Goal: Information Seeking & Learning: Understand process/instructions

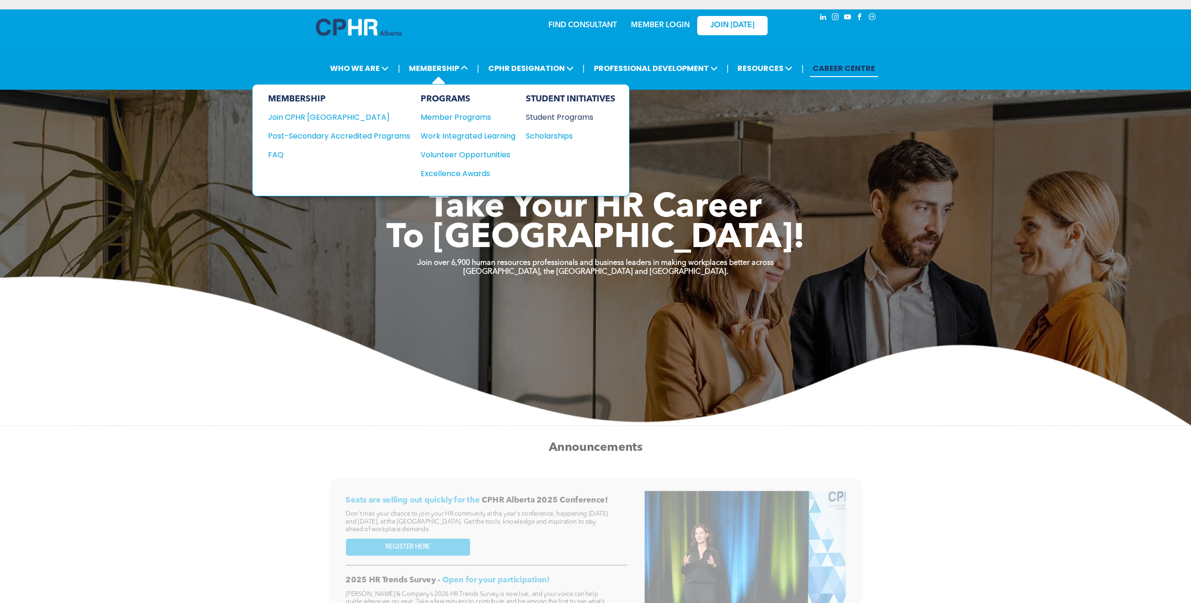
click at [558, 117] on div "Student Programs" at bounding box center [565, 117] width 81 height 12
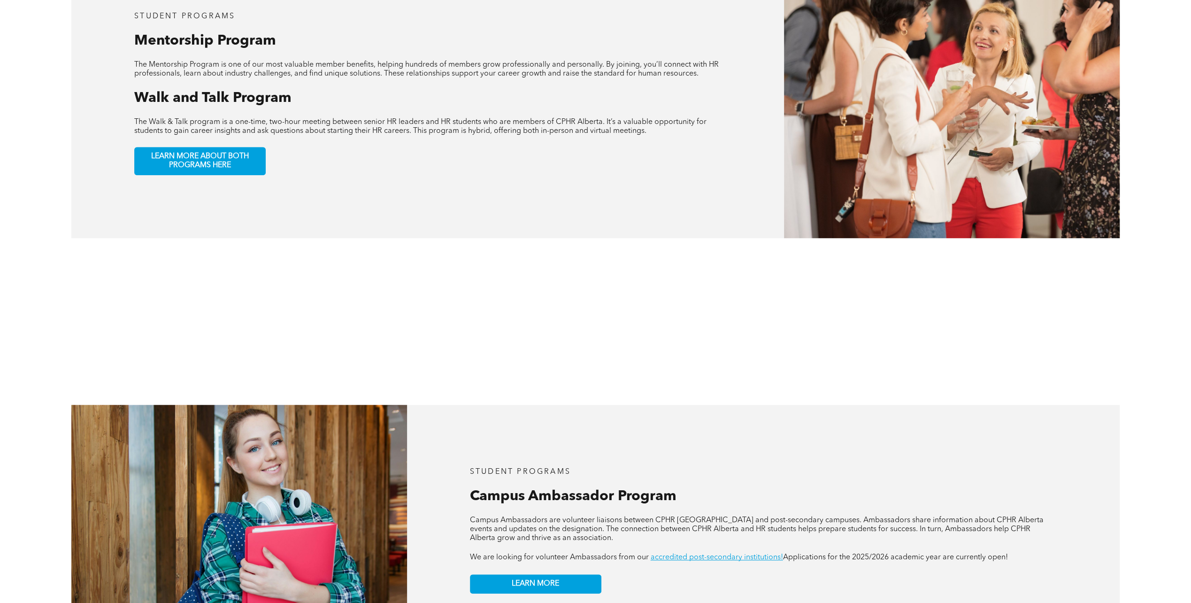
scroll to position [798, 0]
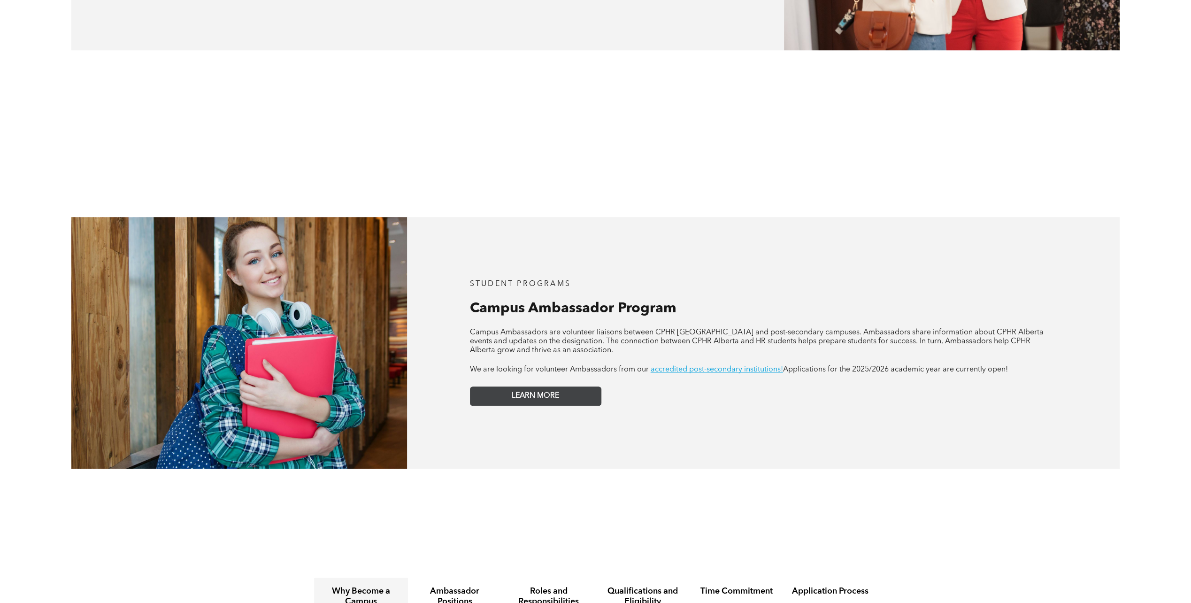
click at [533, 391] on span "LEARN MORE" at bounding box center [535, 395] width 47 height 9
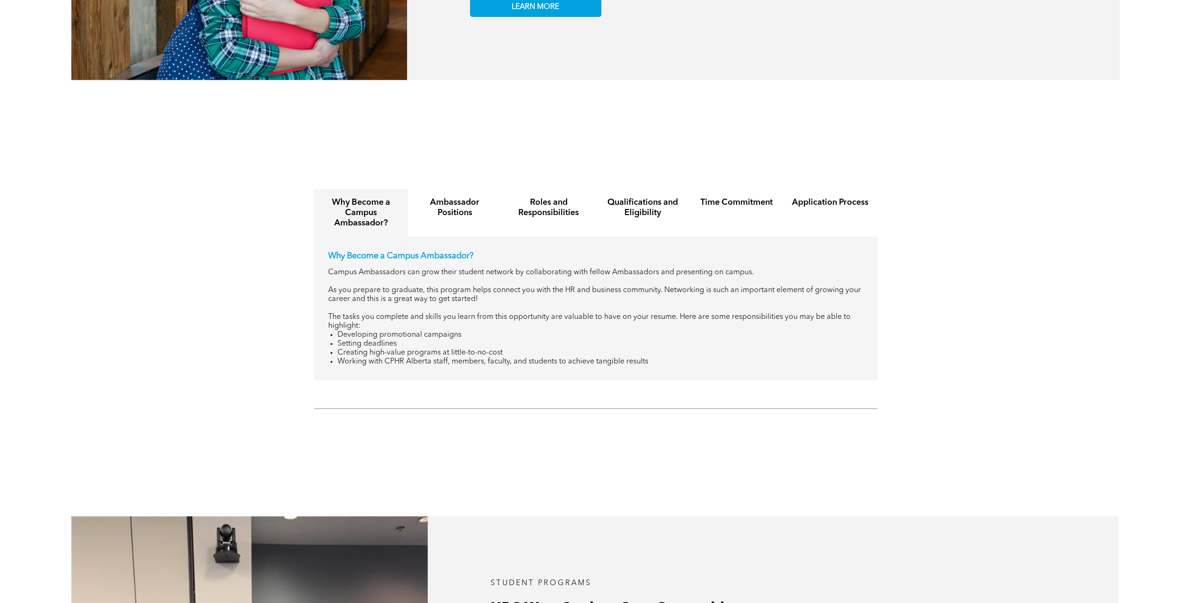
scroll to position [1220, 0]
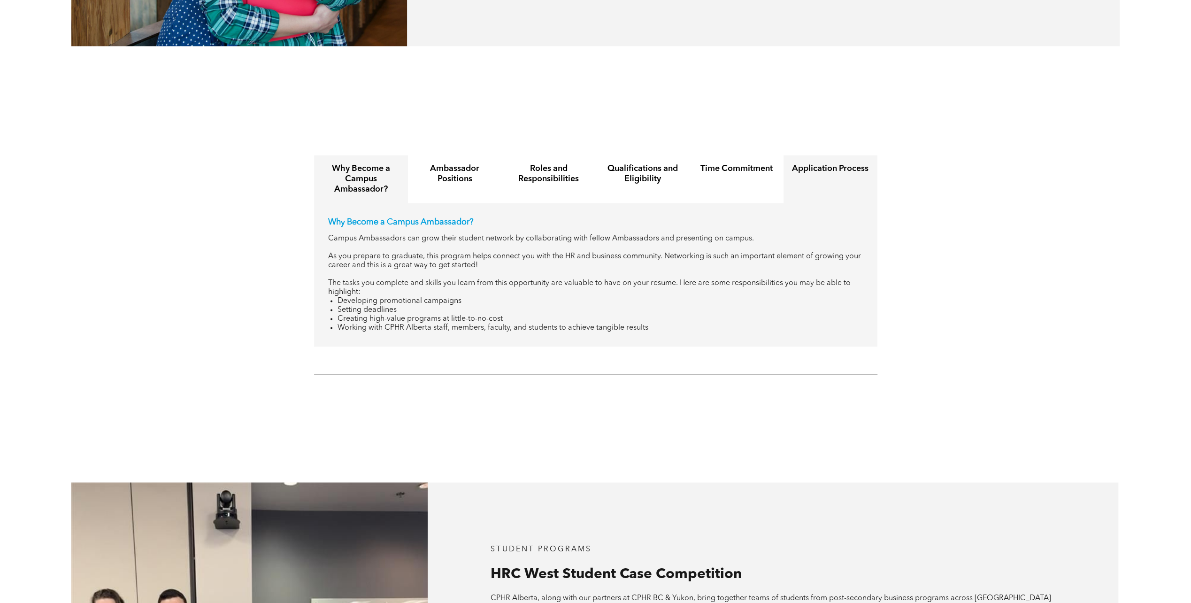
click at [855, 168] on div "Application Process" at bounding box center [830, 179] width 94 height 48
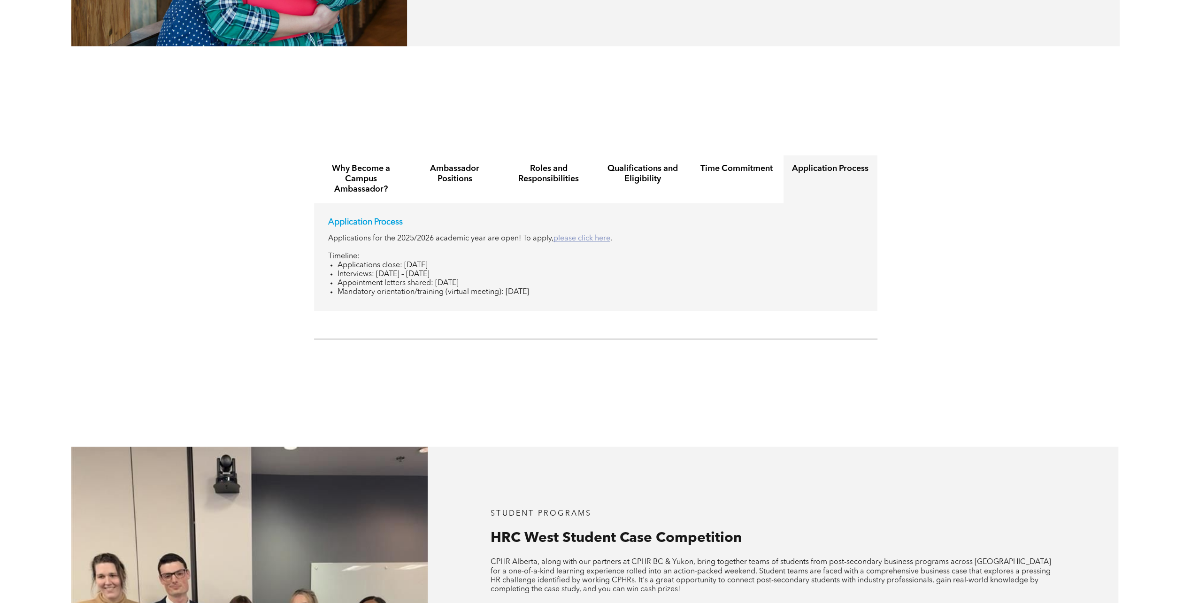
click at [572, 235] on link "please click here" at bounding box center [581, 239] width 57 height 8
drag, startPoint x: 469, startPoint y: 275, endPoint x: 423, endPoint y: 221, distance: 71.3
click at [423, 221] on div "Application Process Applications for the 2025/2026 academic year are open! To a…" at bounding box center [595, 257] width 535 height 80
click at [420, 219] on p "Application Process" at bounding box center [595, 222] width 535 height 10
drag, startPoint x: 440, startPoint y: 270, endPoint x: 447, endPoint y: 229, distance: 41.5
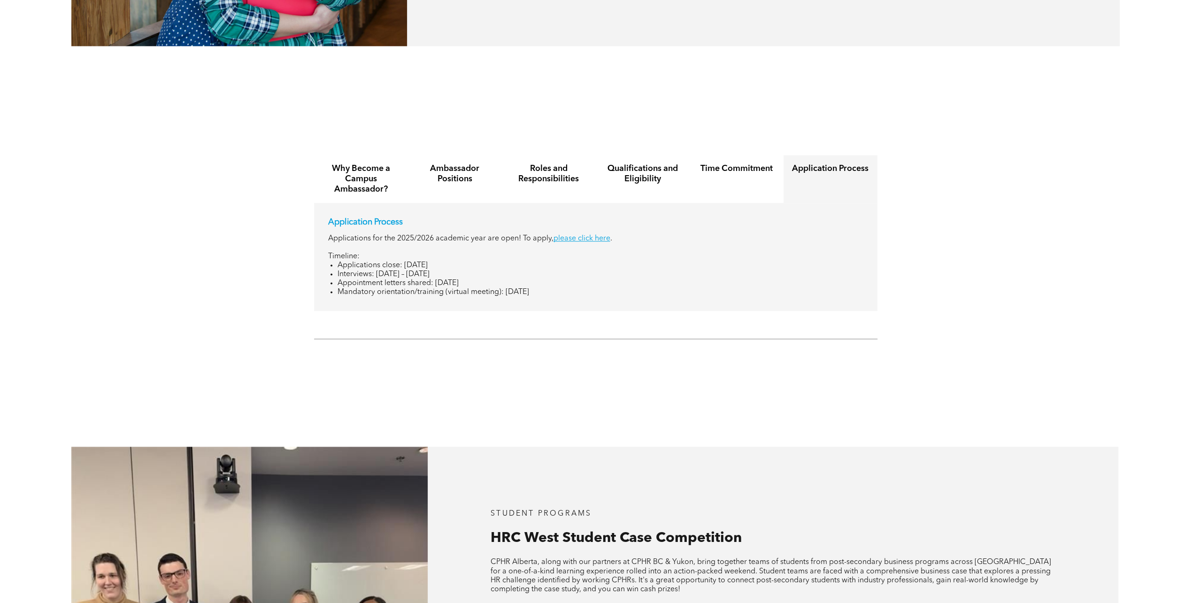
click at [447, 229] on div "Application Process Applications for the 2025/2026 academic year are open! To a…" at bounding box center [595, 257] width 535 height 80
drag, startPoint x: 447, startPoint y: 229, endPoint x: 450, endPoint y: 236, distance: 7.1
click at [447, 234] on p "Applications for the 2025/2026 academic year are open! To apply, please click h…" at bounding box center [595, 238] width 535 height 9
click at [489, 289] on li "Mandatory orientation/training (virtual meeting): [DATE]" at bounding box center [600, 292] width 526 height 9
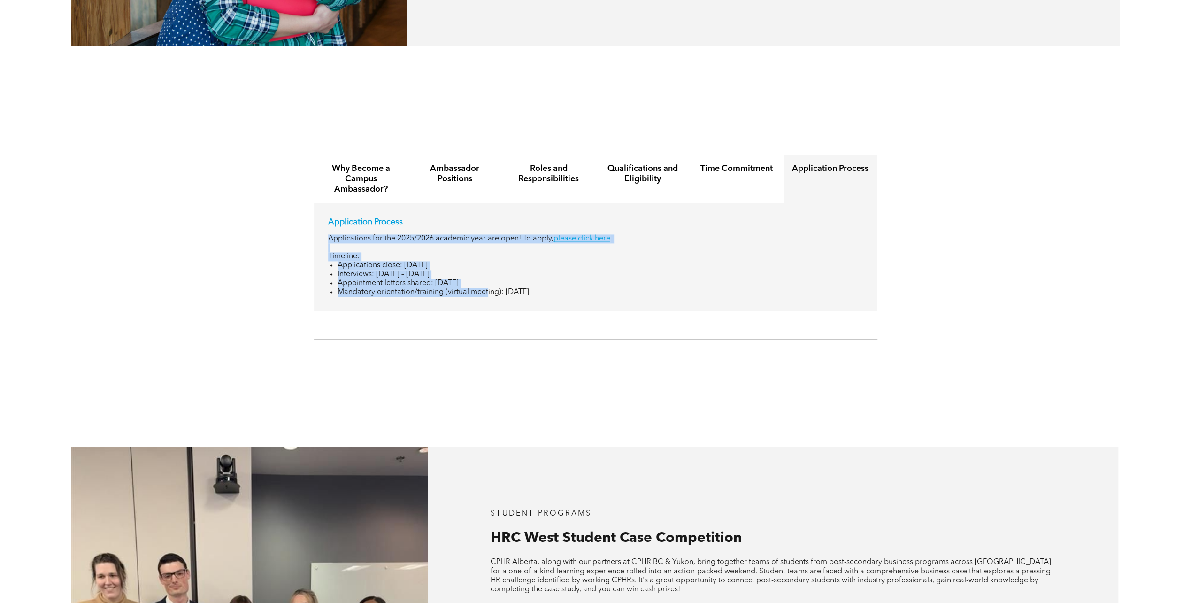
drag, startPoint x: 486, startPoint y: 286, endPoint x: 409, endPoint y: 241, distance: 89.6
click at [409, 241] on div "Application Process Applications for the 2025/2026 academic year are open! To a…" at bounding box center [595, 257] width 535 height 80
click at [406, 261] on li "Applications close: September 8, 2025" at bounding box center [600, 265] width 526 height 9
click at [411, 261] on li "Applications close: September 8, 2025" at bounding box center [600, 265] width 526 height 9
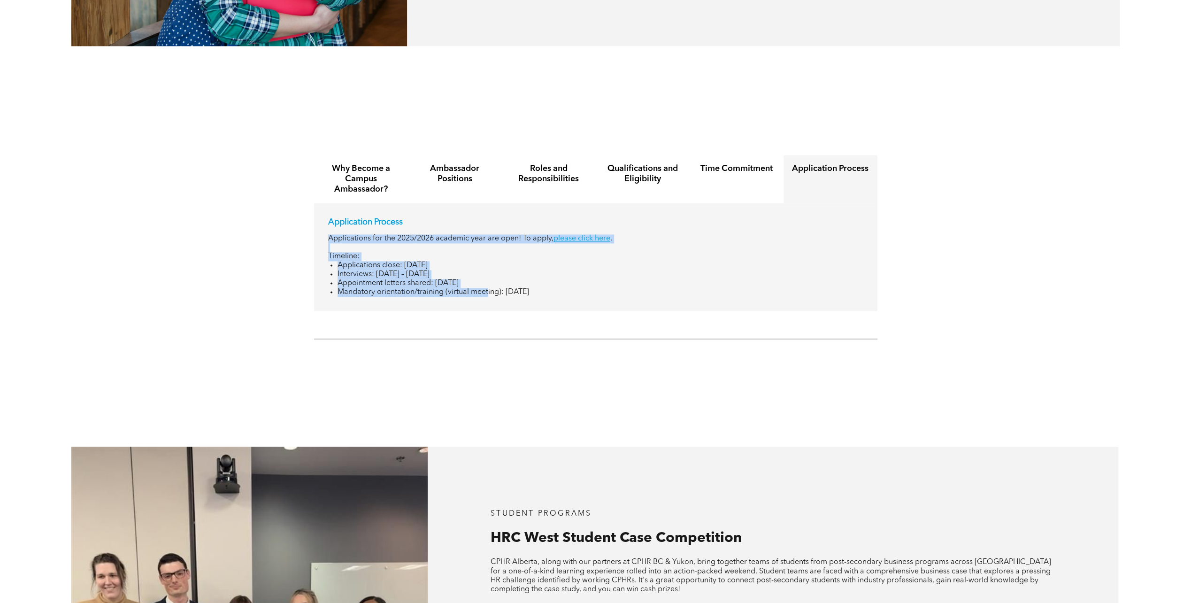
click at [430, 279] on li "Appointment letters shared: September 12, 2025" at bounding box center [600, 283] width 526 height 9
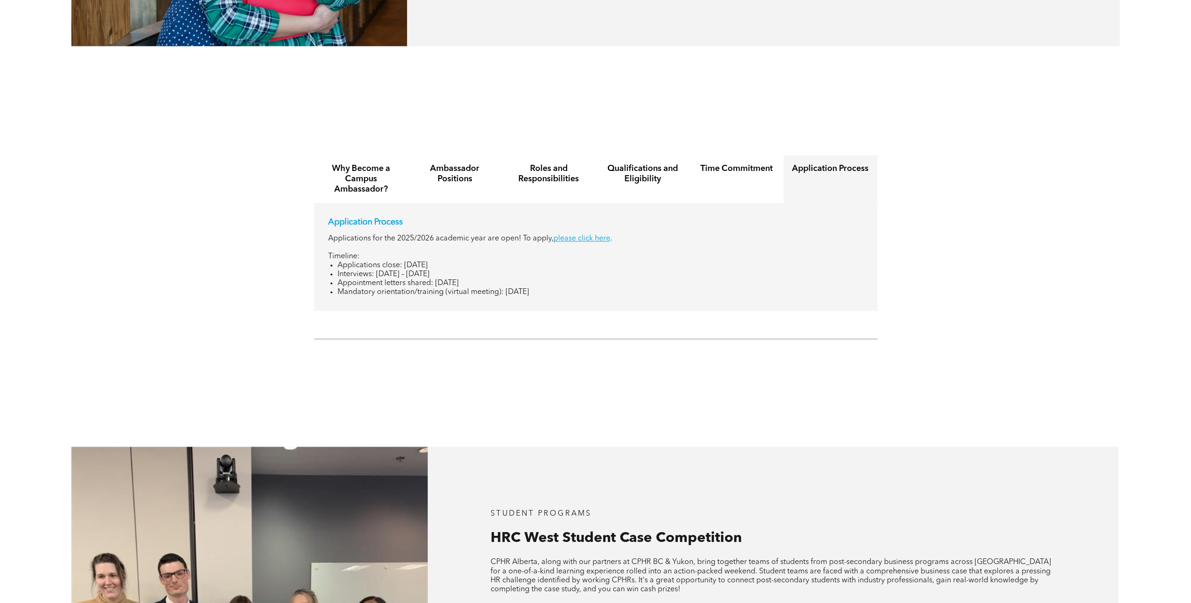
click at [326, 274] on div "Application Process Applications for the 2025/2026 academic year are open! To a…" at bounding box center [595, 257] width 563 height 108
click at [188, 267] on div "Why Become a Campus Ambassador? Ambassador Positions Roles and Responsibilities…" at bounding box center [595, 230] width 1191 height 179
click at [424, 382] on div "STUDENT PROGRAMS HRC West Student Case Competition CPHR Alberta, along with our…" at bounding box center [595, 586] width 1191 height 422
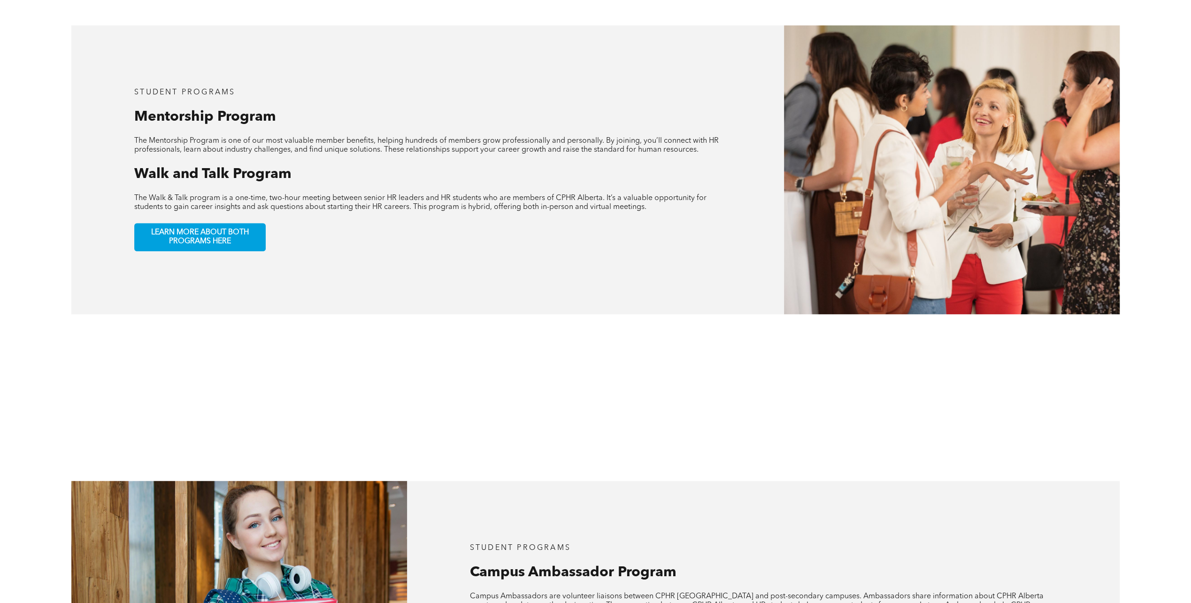
scroll to position [657, 0]
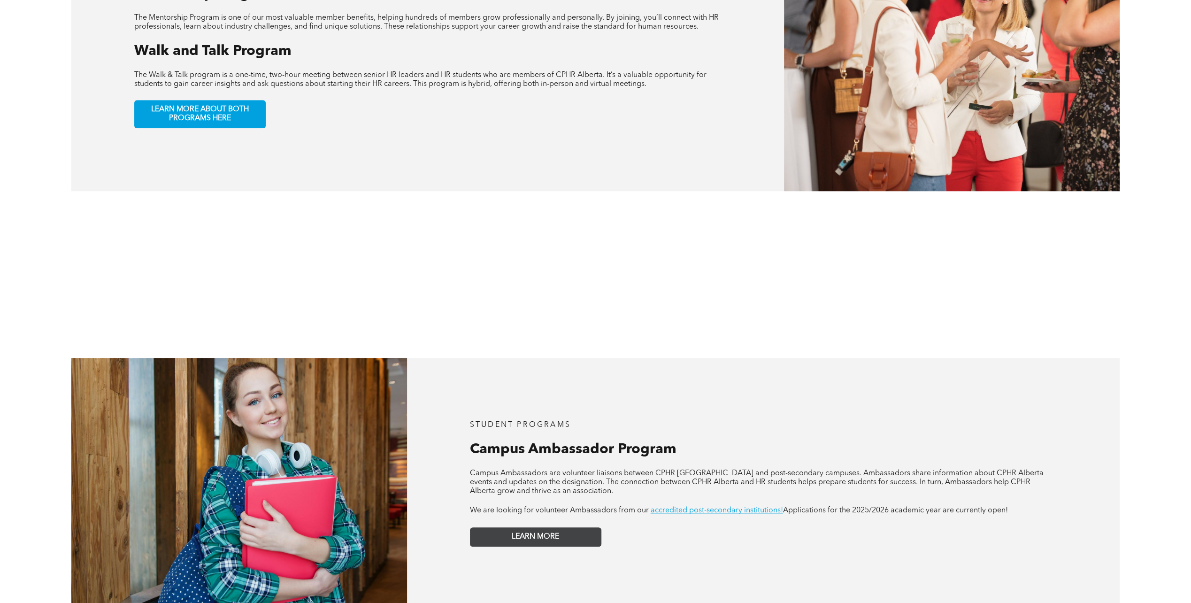
click at [516, 532] on span "LEARN MORE" at bounding box center [535, 536] width 47 height 9
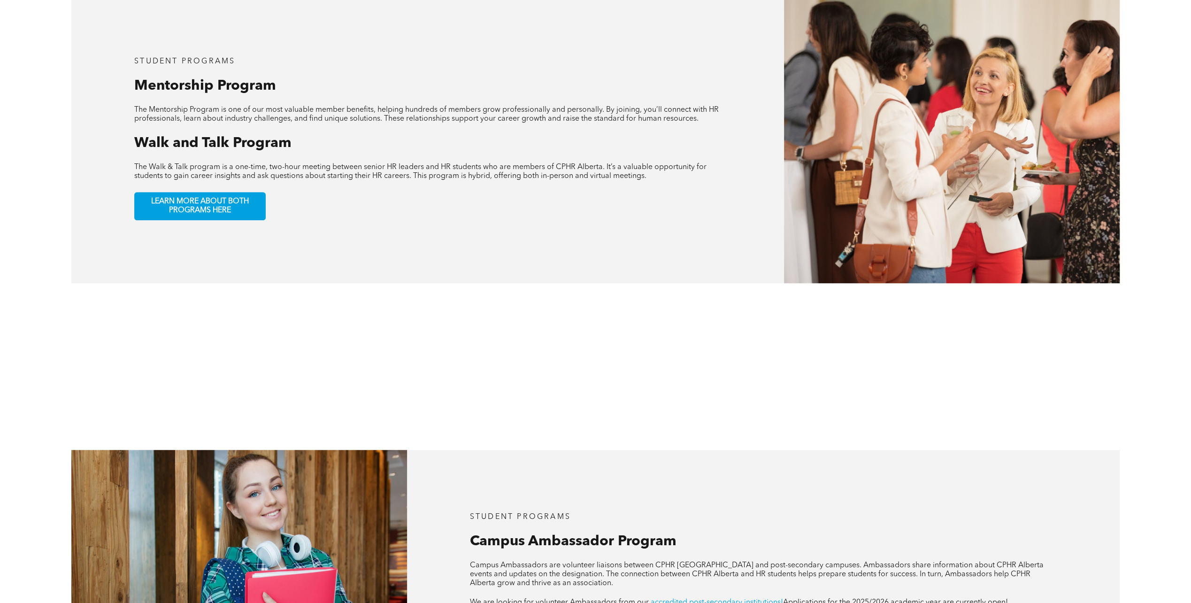
scroll to position [563, 0]
